Goal: Communication & Community: Answer question/provide support

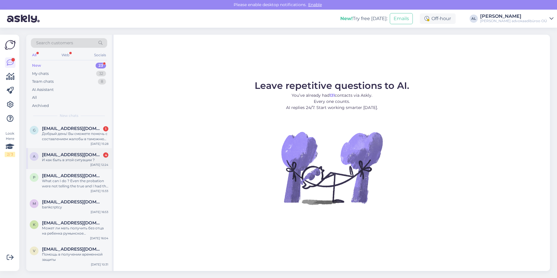
click at [70, 159] on div "И как быть в этой ситуации ?" at bounding box center [75, 159] width 66 height 5
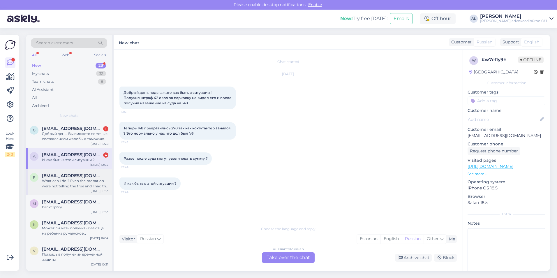
click at [67, 180] on div "What can I do ? Even the probation were not telling the true and I had the pape…" at bounding box center [75, 183] width 66 height 10
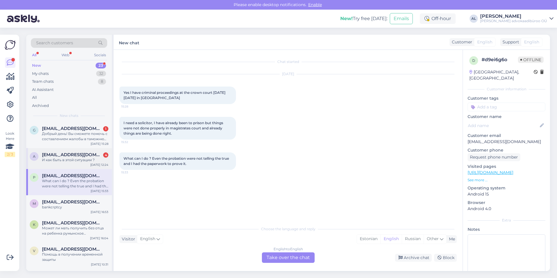
click at [70, 156] on span "[EMAIL_ADDRESS][DOMAIN_NAME]" at bounding box center [72, 154] width 61 height 5
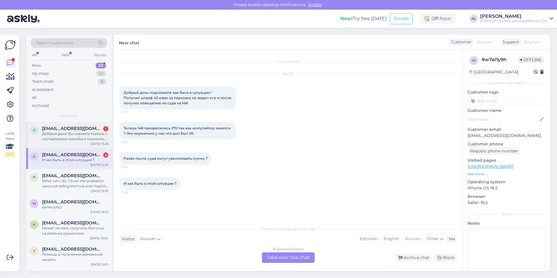
click at [67, 132] on div "Добрый день! Вы сможете помочь с составлением жалобы в таможню на неправомерное…" at bounding box center [75, 136] width 66 height 10
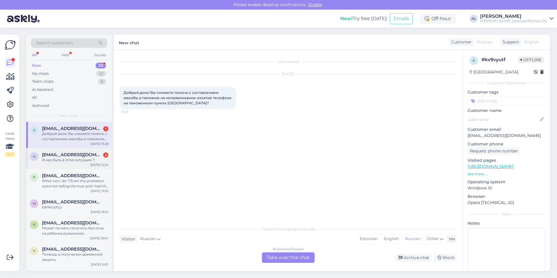
click at [81, 159] on div "И как быть в этой ситуации ?" at bounding box center [75, 159] width 66 height 5
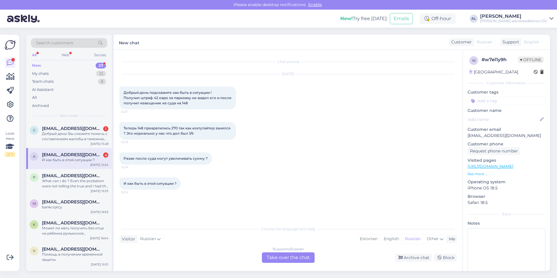
click at [283, 261] on div "Russian to Russian Take over the chat" at bounding box center [288, 257] width 53 height 10
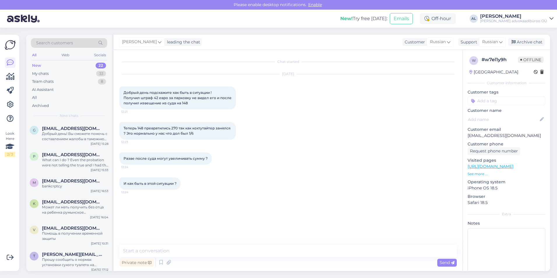
click at [36, 64] on div "New" at bounding box center [36, 66] width 9 height 6
drag, startPoint x: 66, startPoint y: 130, endPoint x: 68, endPoint y: 101, distance: 29.2
click at [66, 130] on span "[EMAIL_ADDRESS][DOMAIN_NAME]" at bounding box center [72, 128] width 61 height 5
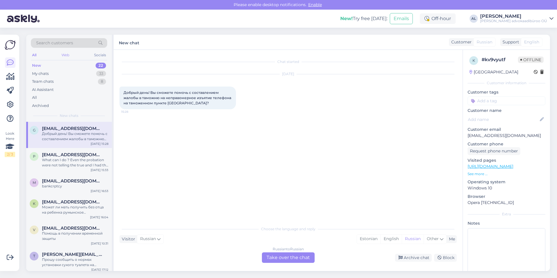
click at [64, 54] on div "Web" at bounding box center [65, 55] width 10 height 8
click at [34, 52] on div "All" at bounding box center [34, 55] width 7 height 8
click at [59, 164] on div "What can I do ? Even the probation were not telling the true and I had the pape…" at bounding box center [75, 162] width 66 height 10
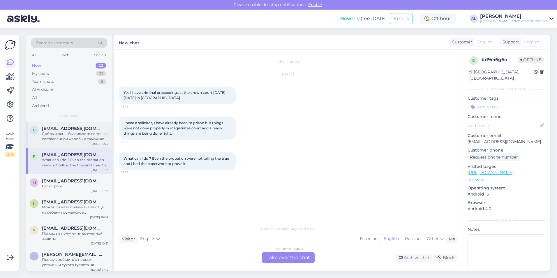
click at [62, 139] on div "Добрый день! Вы сможете помочь с составлением жалобы в таможню на неправомерное…" at bounding box center [75, 136] width 66 height 10
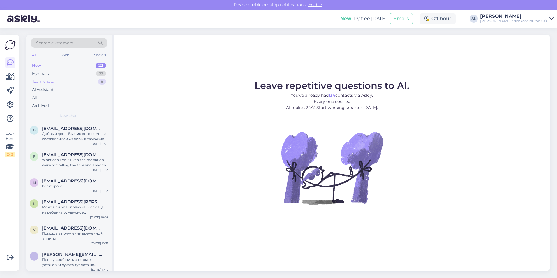
click at [48, 82] on div "Team chats" at bounding box center [43, 82] width 22 height 6
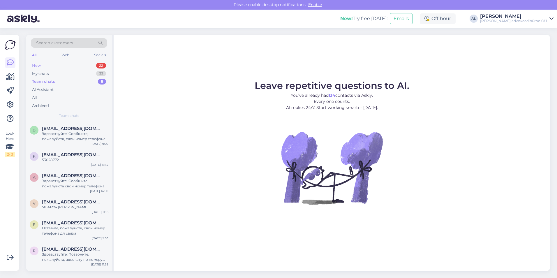
click at [38, 63] on div "New" at bounding box center [36, 66] width 9 height 6
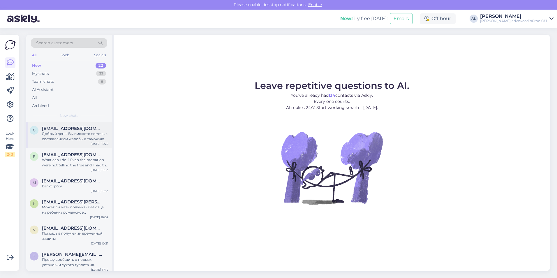
click at [61, 131] on span "[EMAIL_ADDRESS][DOMAIN_NAME]" at bounding box center [72, 128] width 61 height 5
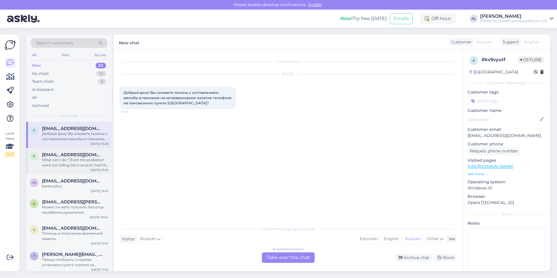
click at [71, 156] on span "[EMAIL_ADDRESS][DOMAIN_NAME]" at bounding box center [72, 154] width 61 height 5
